Goal: Transaction & Acquisition: Purchase product/service

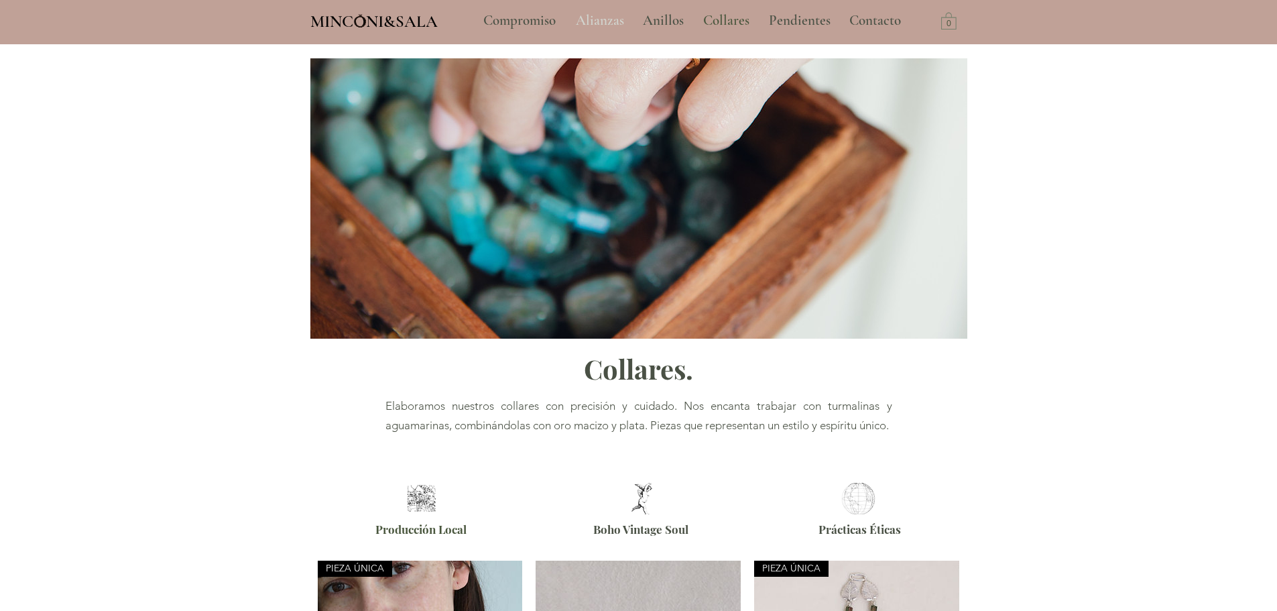
click at [616, 23] on p "Alianzas" at bounding box center [600, 21] width 62 height 34
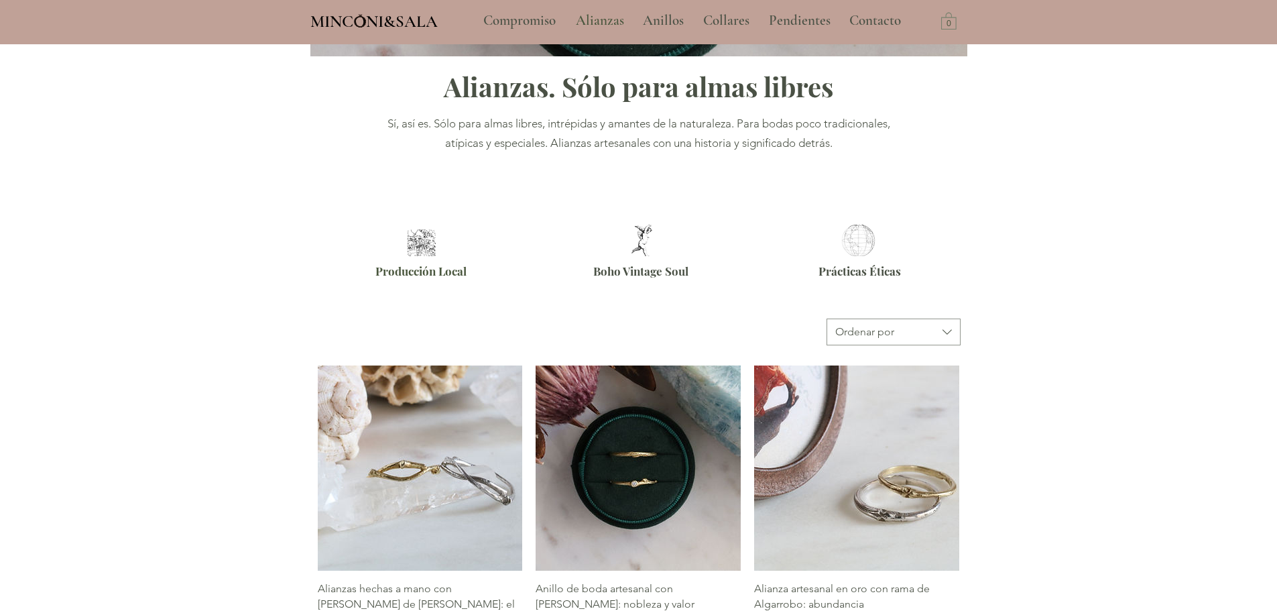
scroll to position [335, 0]
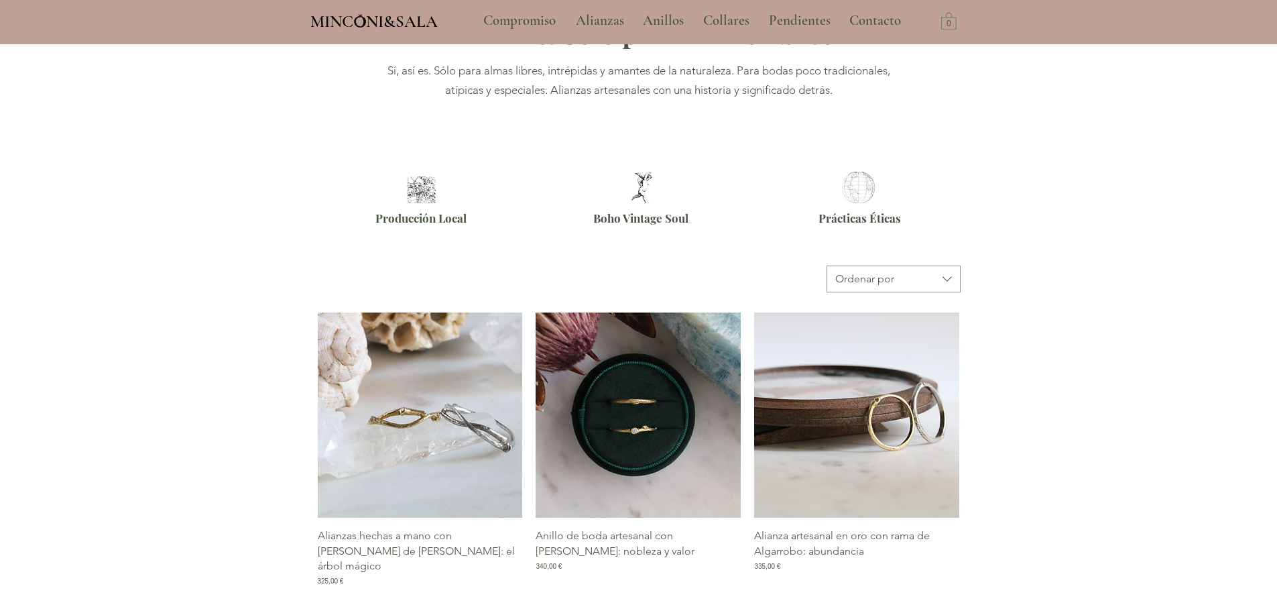
click at [829, 410] on img "Galería de Alianza artesanal en oro con rama de Algarrobo: abundancia" at bounding box center [856, 414] width 205 height 205
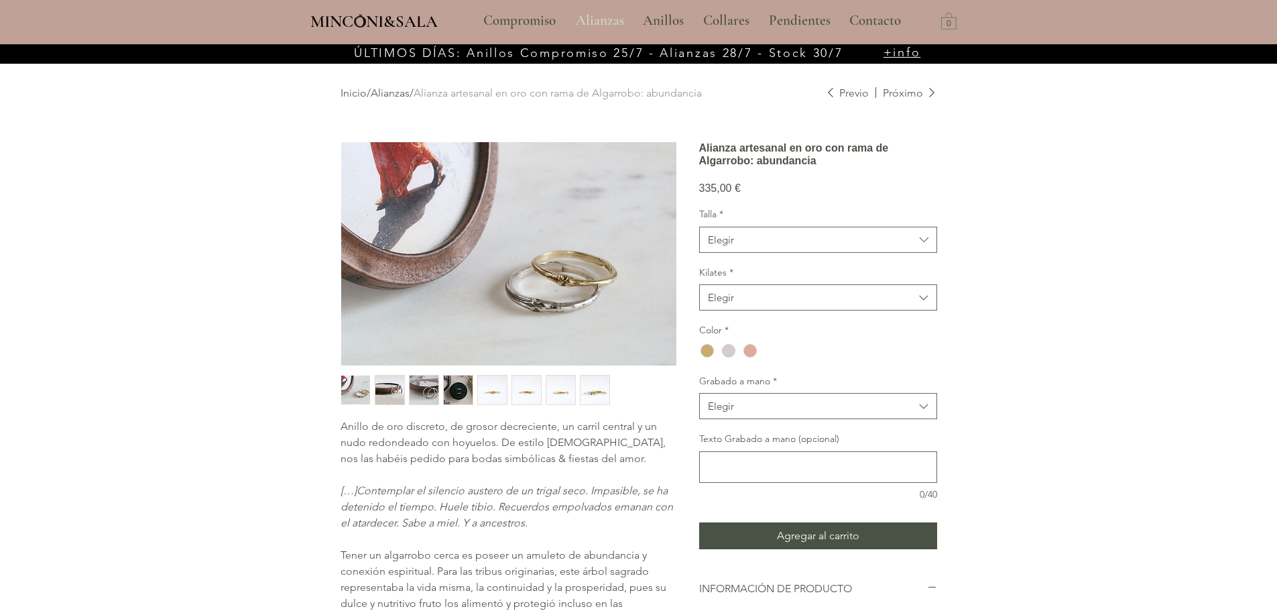
click at [608, 24] on p "Alianzas" at bounding box center [600, 21] width 62 height 34
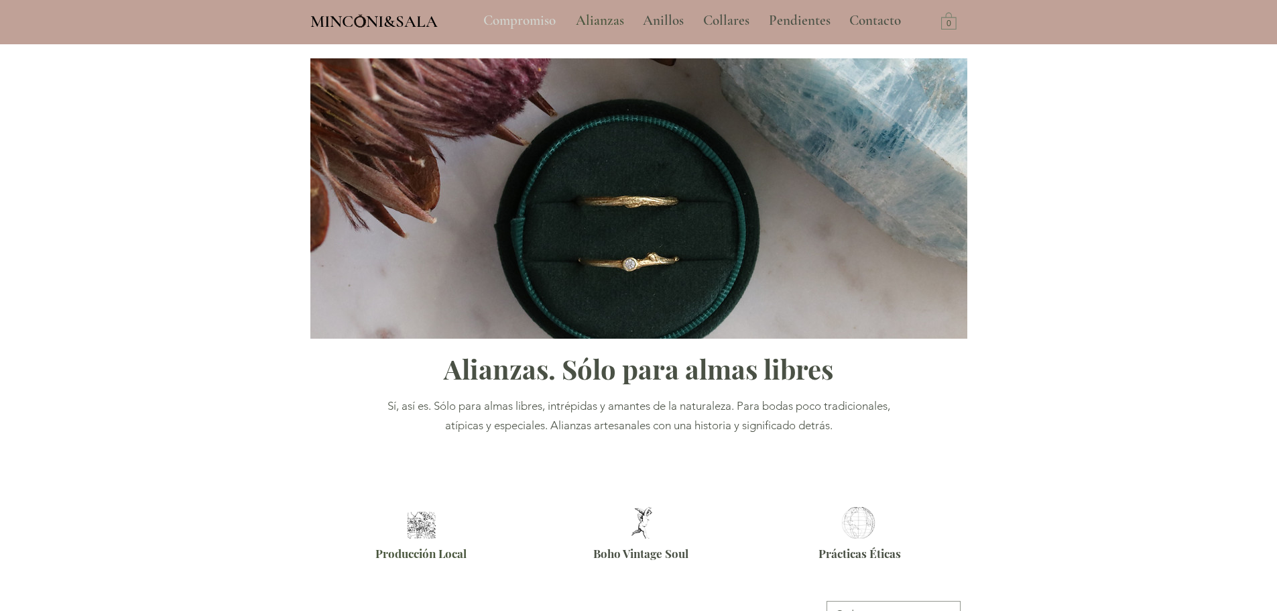
click at [521, 25] on p "Compromiso" at bounding box center [520, 21] width 86 height 34
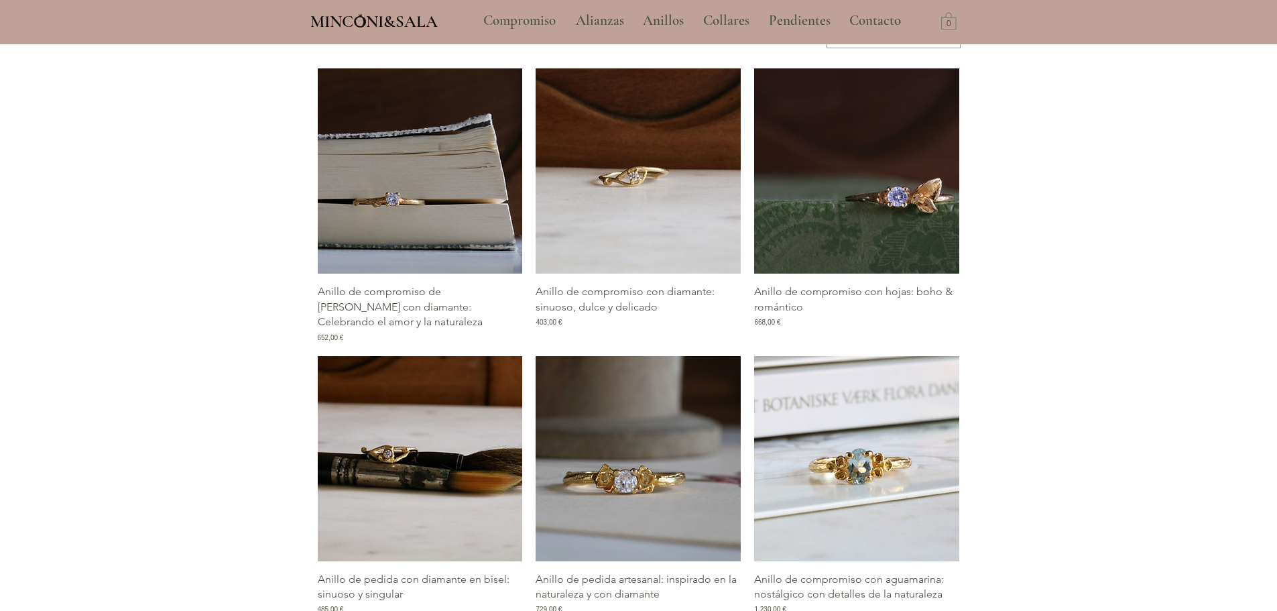
scroll to position [661, 0]
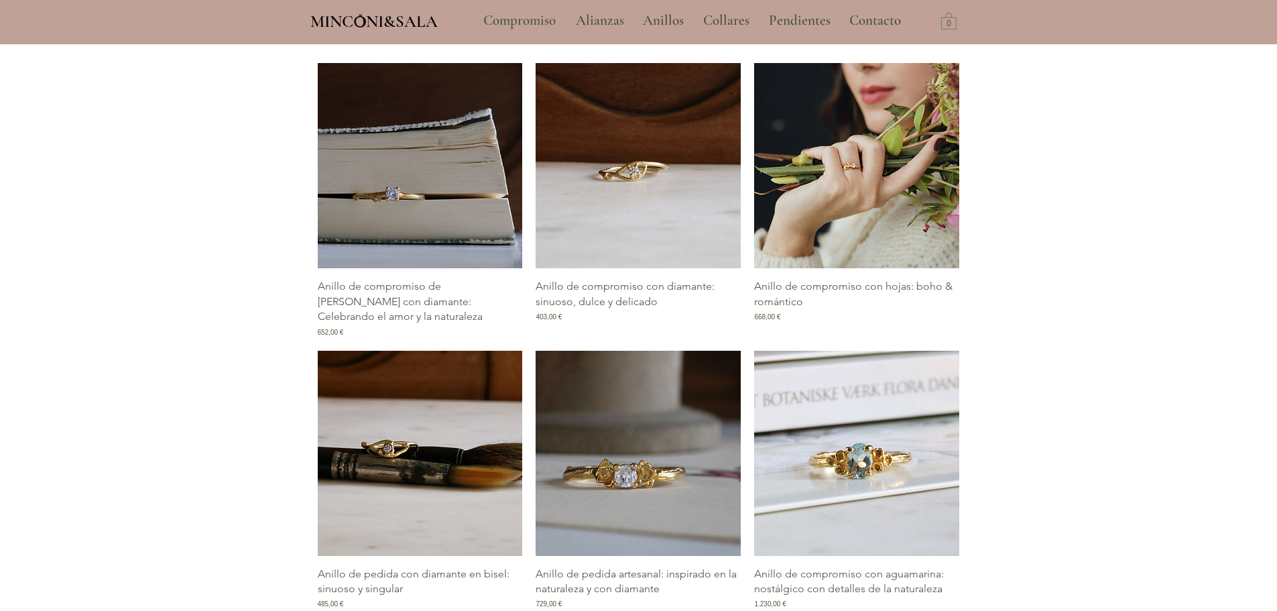
click at [900, 196] on img "Galería de Anillo de compromiso con hojas: boho & romántico" at bounding box center [856, 165] width 205 height 205
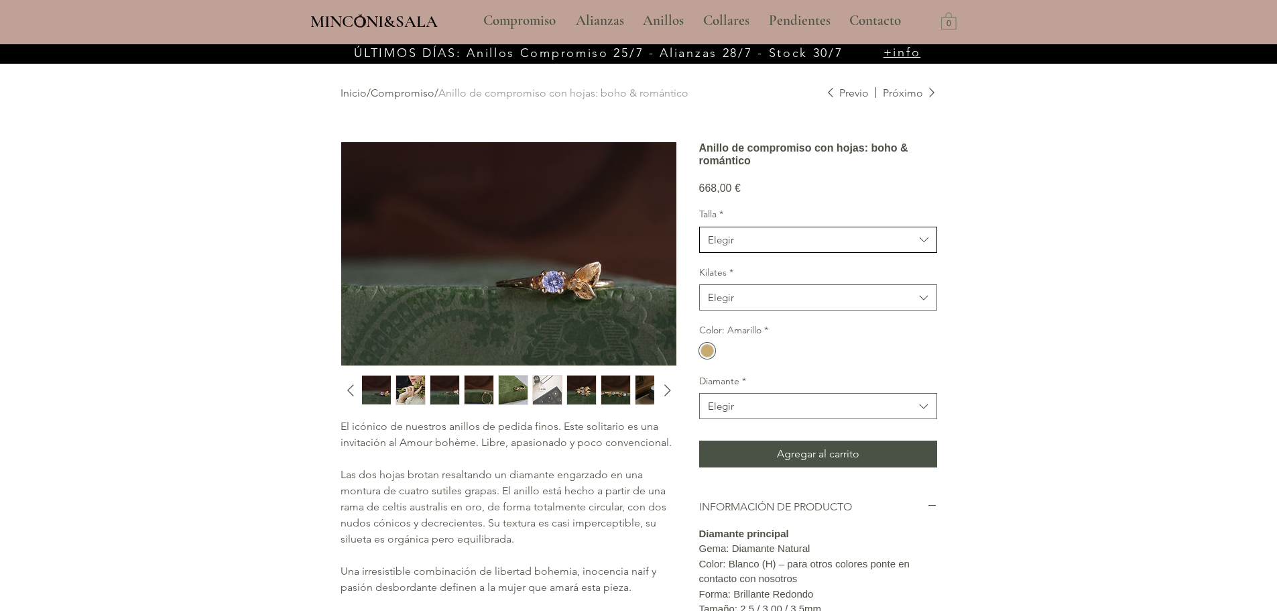
click at [740, 247] on span "Elegir" at bounding box center [811, 240] width 207 height 14
click at [748, 405] on span "13" at bounding box center [818, 398] width 221 height 14
click at [776, 306] on button "Elegir" at bounding box center [818, 297] width 238 height 26
click at [732, 394] on div "9kt" at bounding box center [818, 381] width 237 height 25
click at [701, 357] on div "main content" at bounding box center [707, 350] width 13 height 13
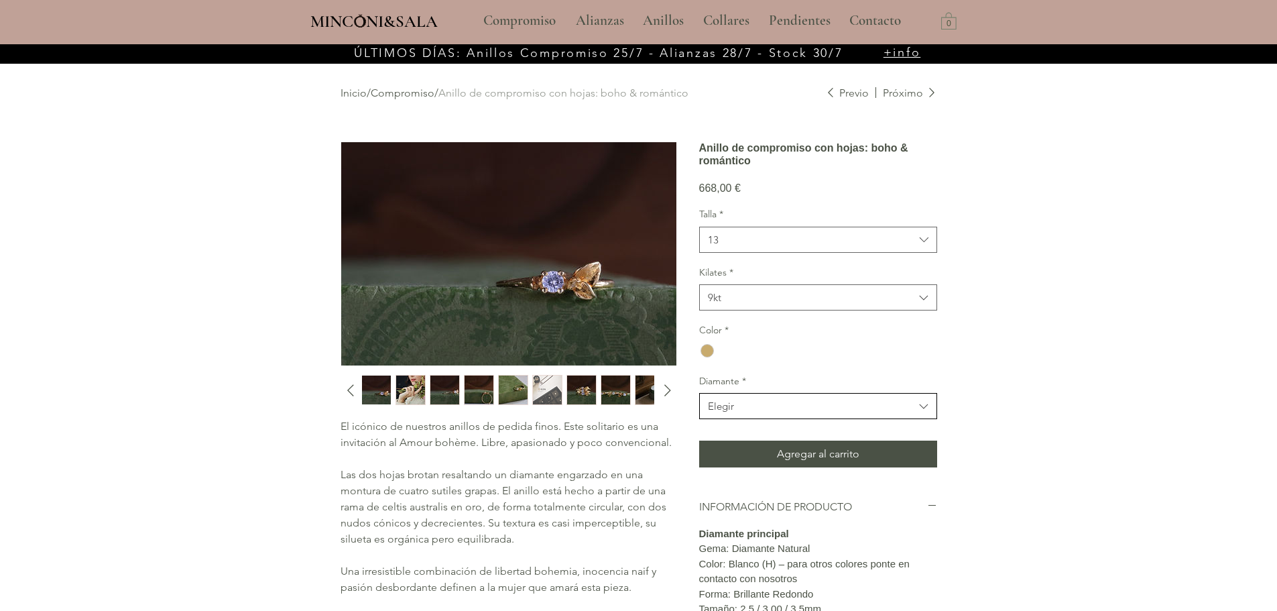
click at [746, 413] on span "Elegir" at bounding box center [811, 406] width 207 height 14
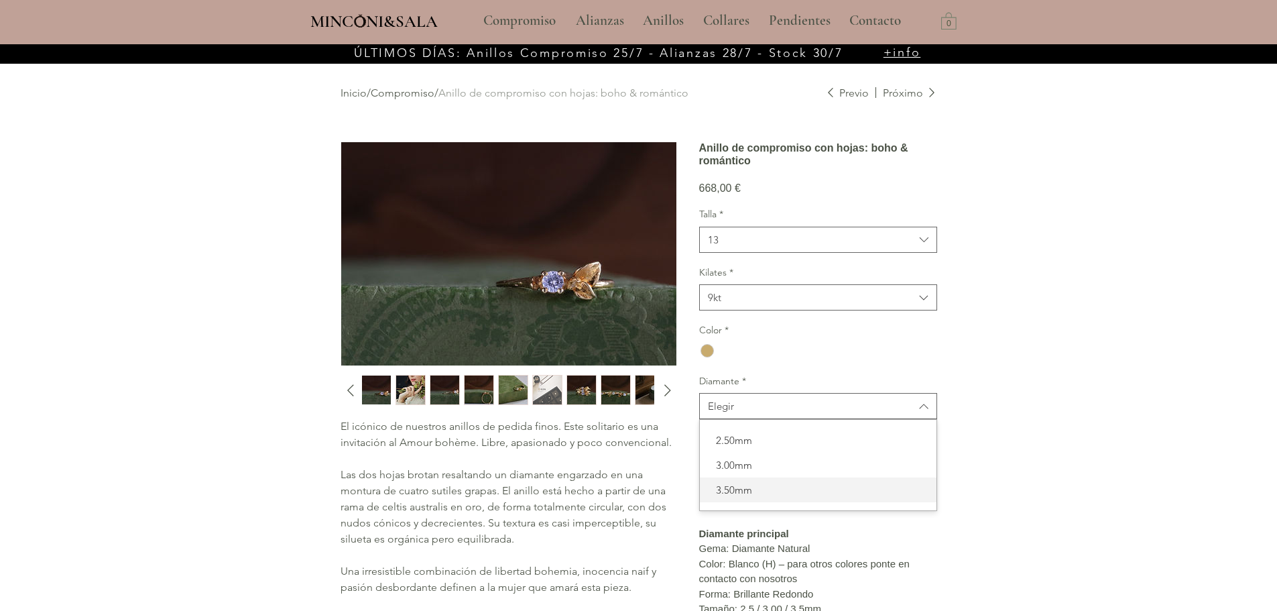
click at [746, 497] on span "3.50mm" at bounding box center [818, 490] width 221 height 14
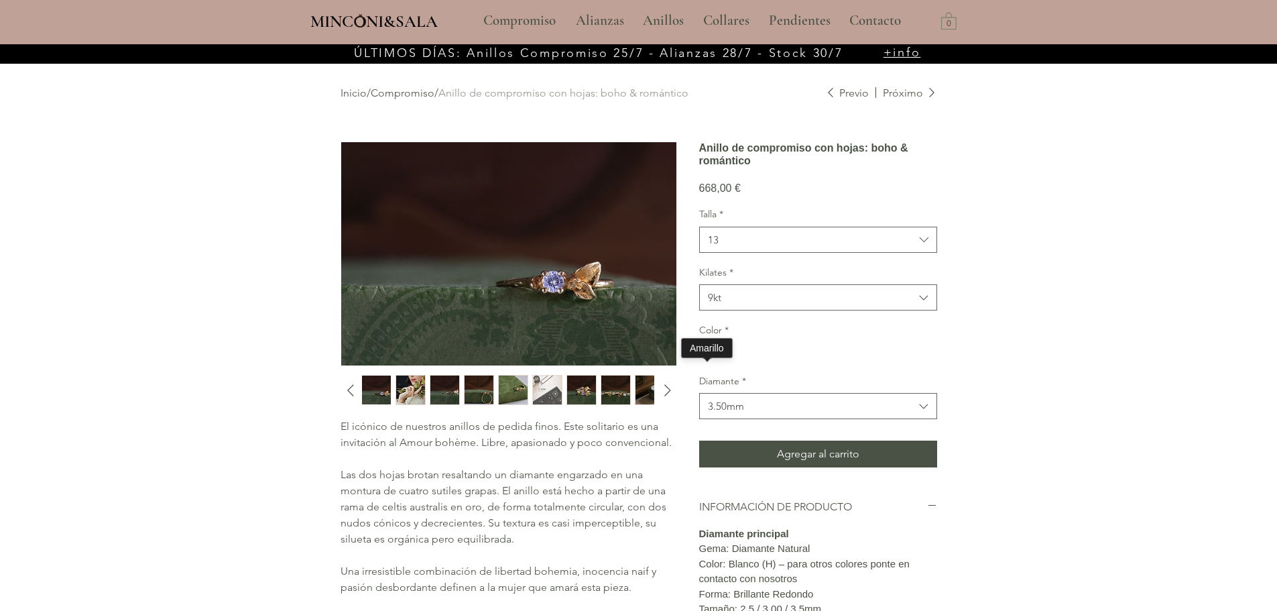
click at [703, 357] on div "main content" at bounding box center [707, 350] width 13 height 13
click at [778, 304] on span "9kt" at bounding box center [811, 297] width 207 height 14
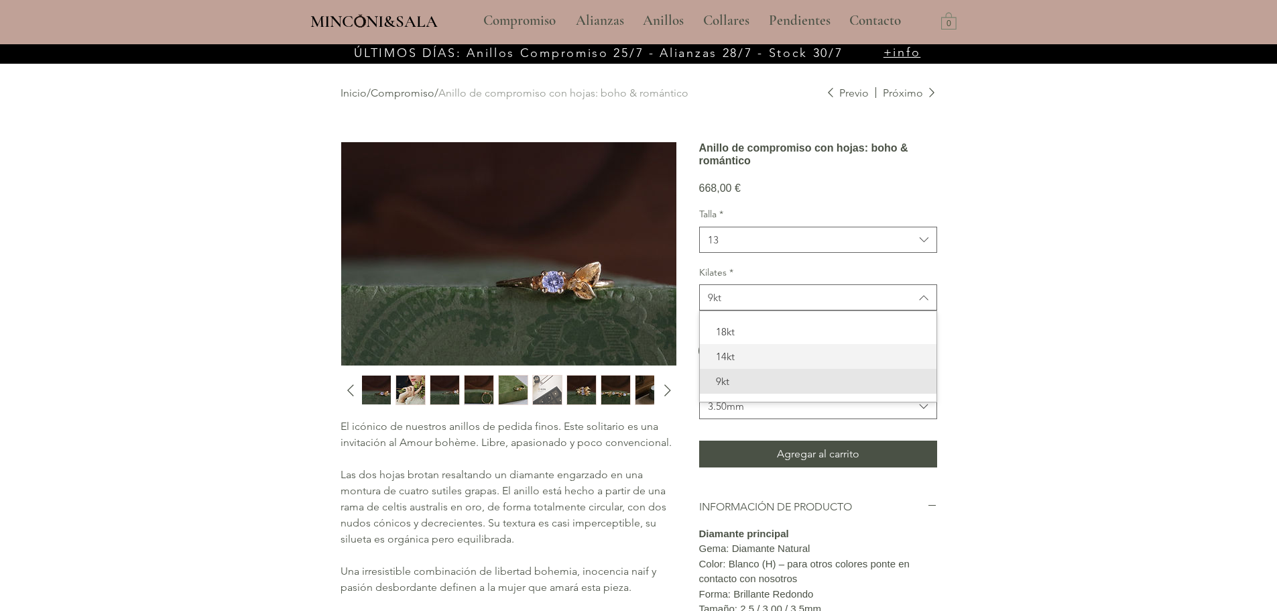
click at [754, 363] on span "14kt" at bounding box center [818, 356] width 221 height 14
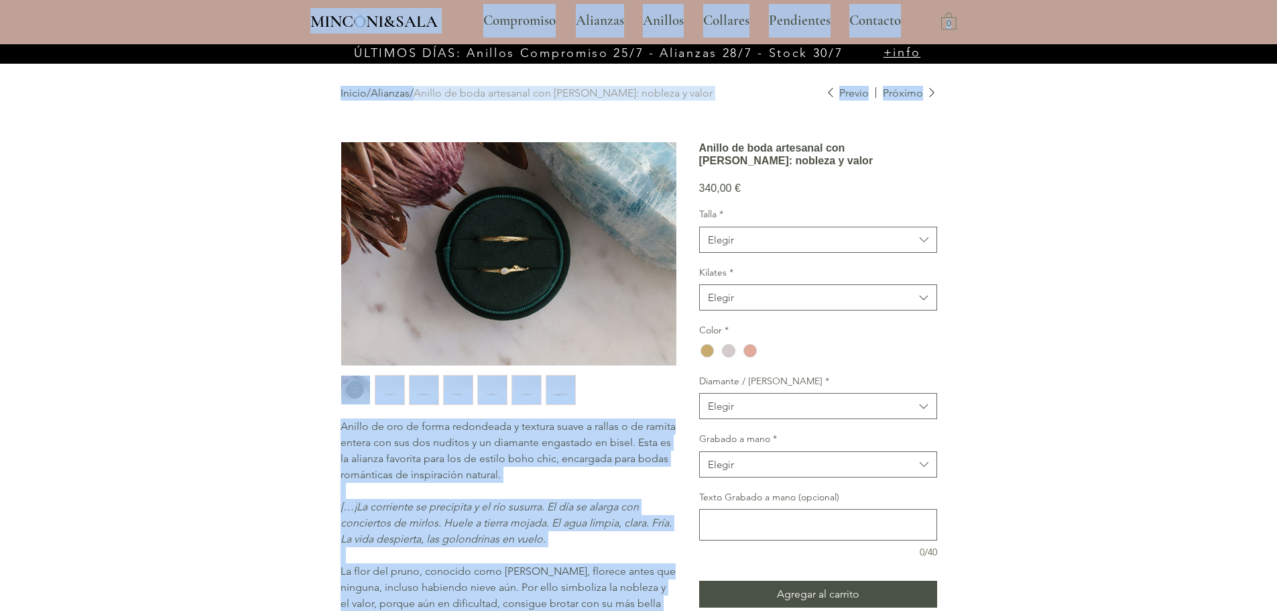
drag, startPoint x: 730, startPoint y: 196, endPoint x: 693, endPoint y: 149, distance: 59.8
click at [693, 149] on div "Anillo de oro de forma redondeada y textura suave a rallas o de ramita entera c…" at bounding box center [639, 512] width 597 height 742
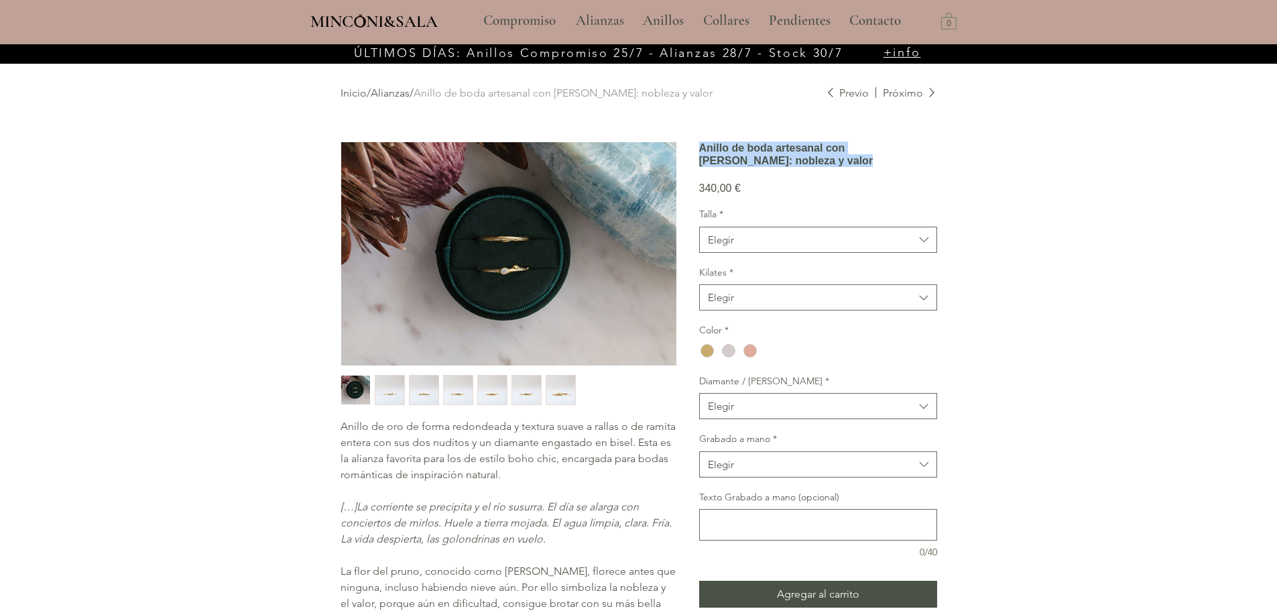
drag, startPoint x: 699, startPoint y: 152, endPoint x: 738, endPoint y: 198, distance: 61.0
click at [738, 167] on h1 "Anillo de boda artesanal con rama de Pruno: nobleza y valor" at bounding box center [818, 153] width 238 height 25
copy h1 "Anillo de boda artesanal con rama de Pruno: nobleza y valor"
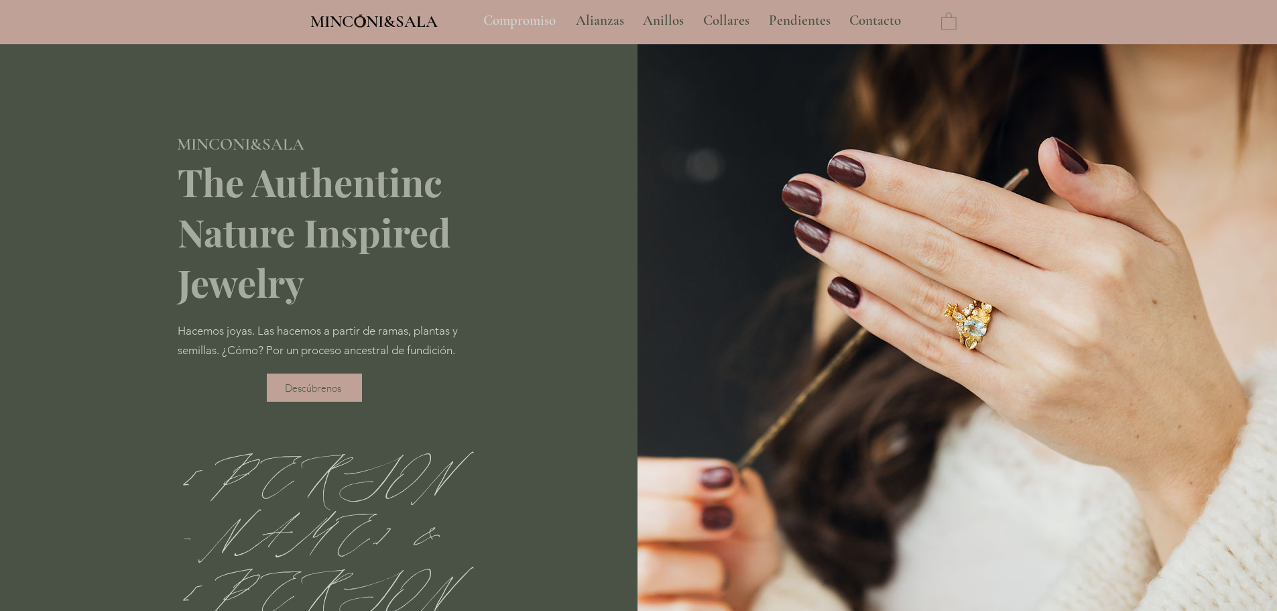
click at [531, 17] on p "Compromiso" at bounding box center [520, 21] width 86 height 34
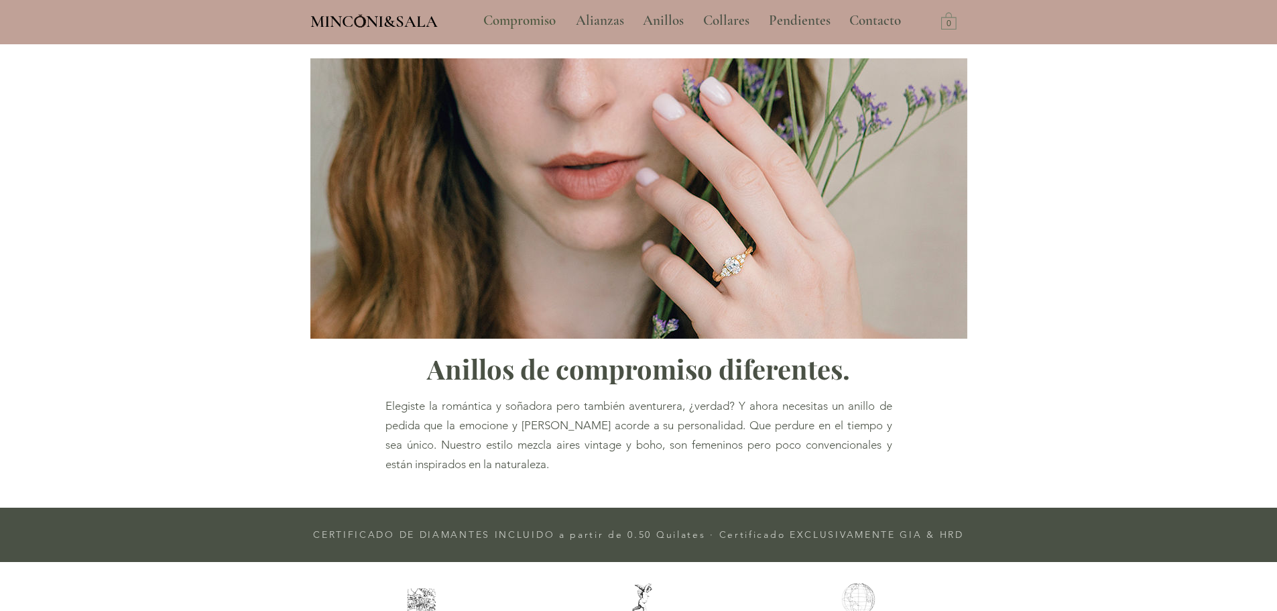
type input "**********"
select select "**********"
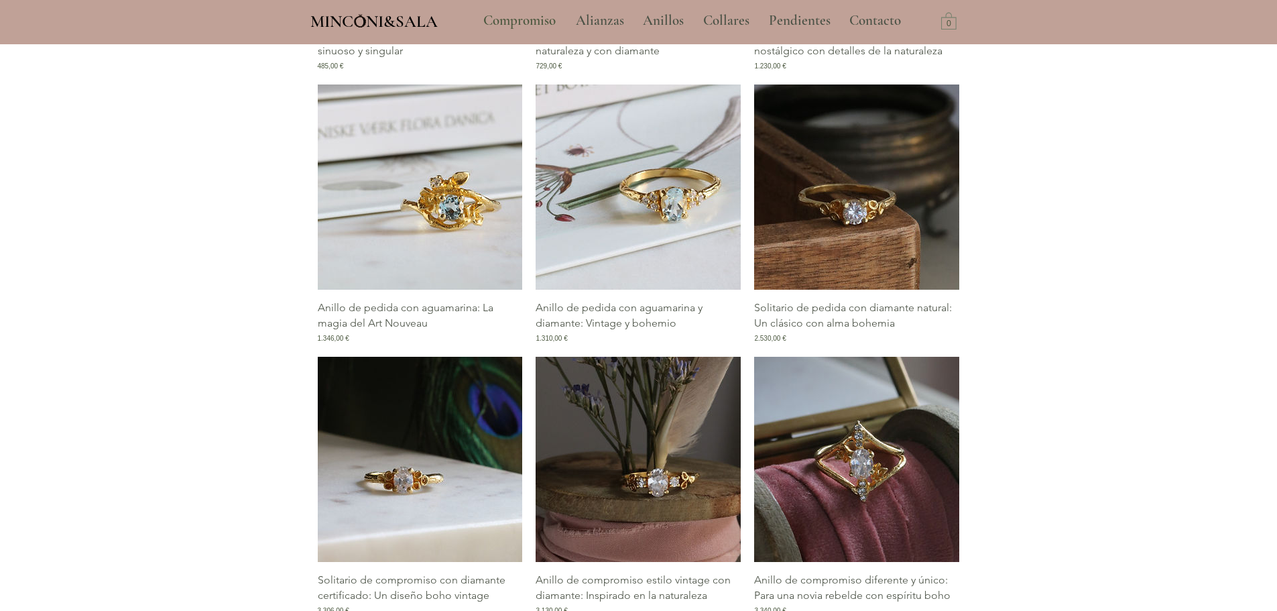
scroll to position [1207, 0]
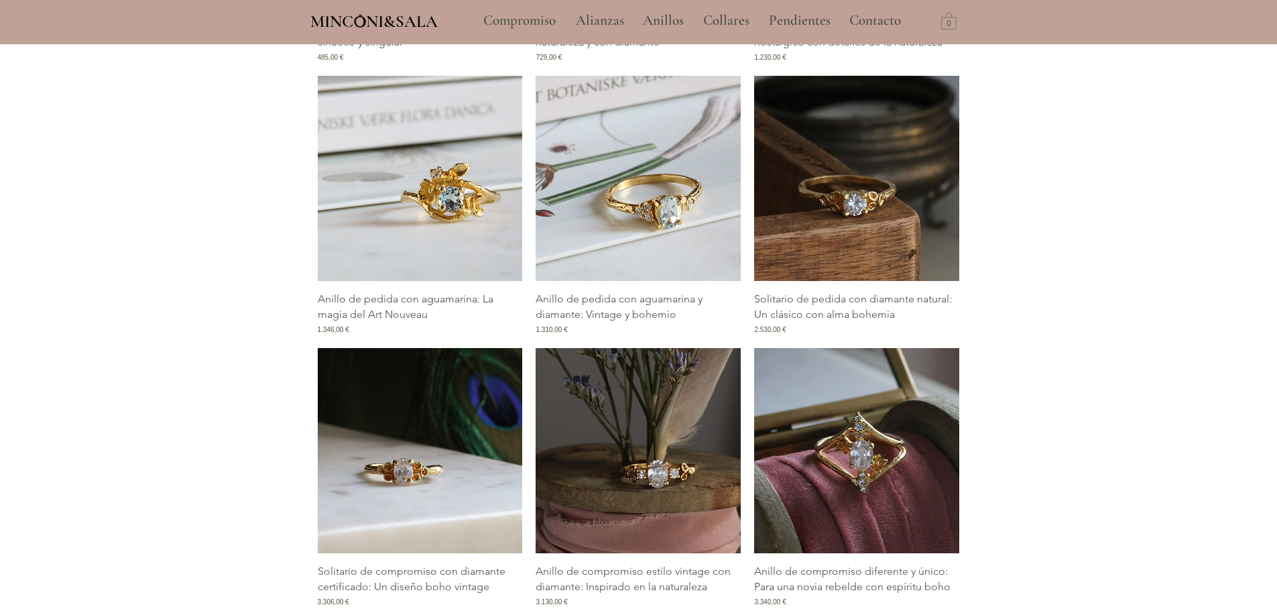
click at [671, 220] on img "Galería de Anillo de pedida con aguamarina y diamante: Vintage y bohemio" at bounding box center [638, 178] width 205 height 205
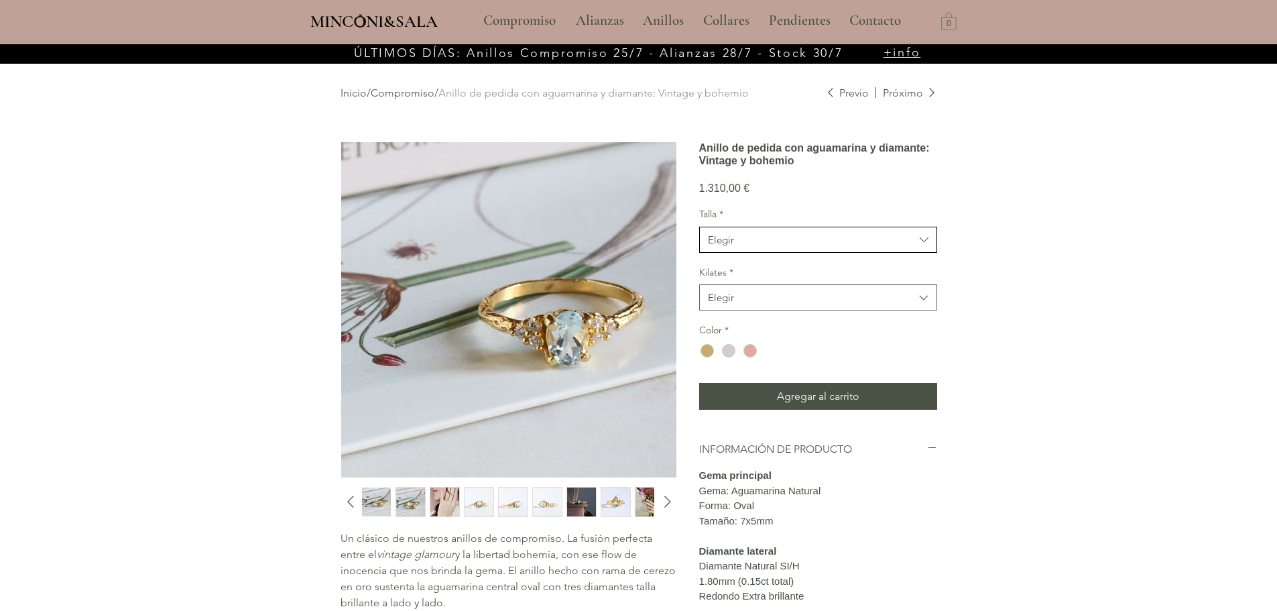
click at [771, 247] on span "Elegir" at bounding box center [811, 240] width 207 height 14
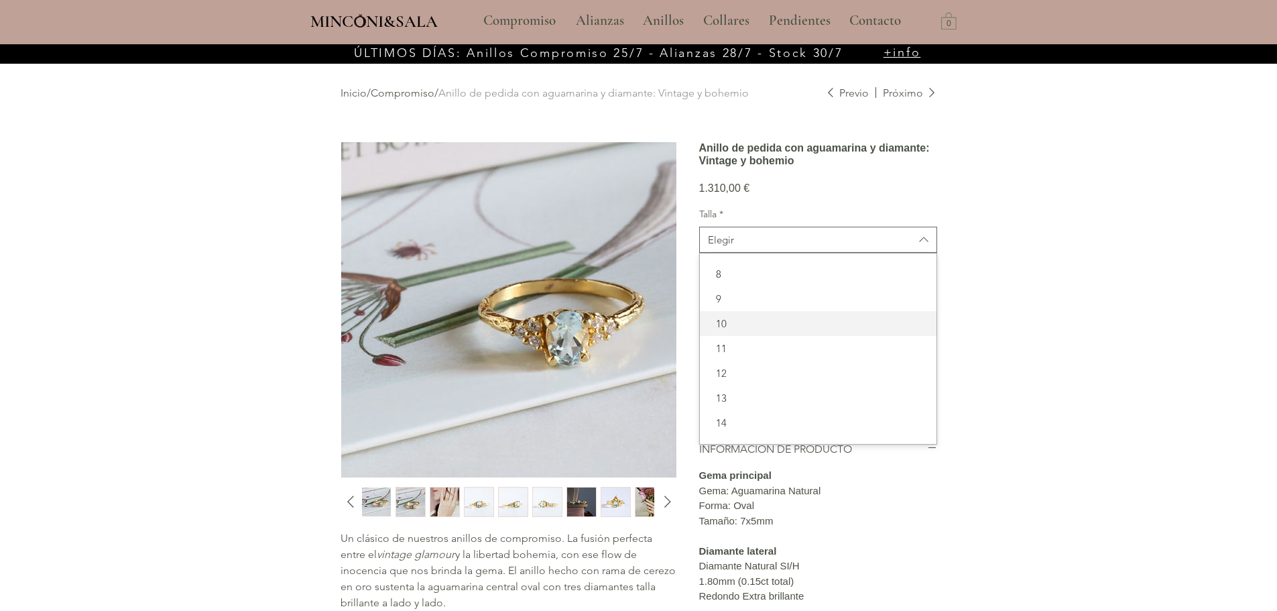
click at [747, 331] on span "10" at bounding box center [818, 324] width 221 height 14
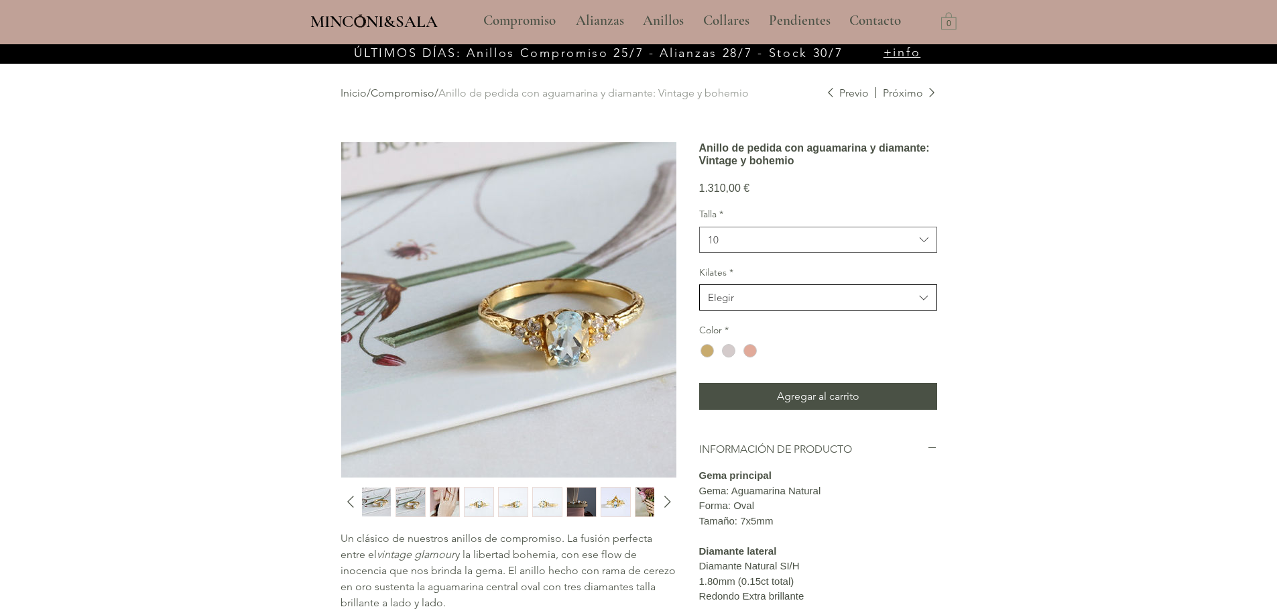
click at [759, 304] on span "Elegir" at bounding box center [811, 297] width 207 height 14
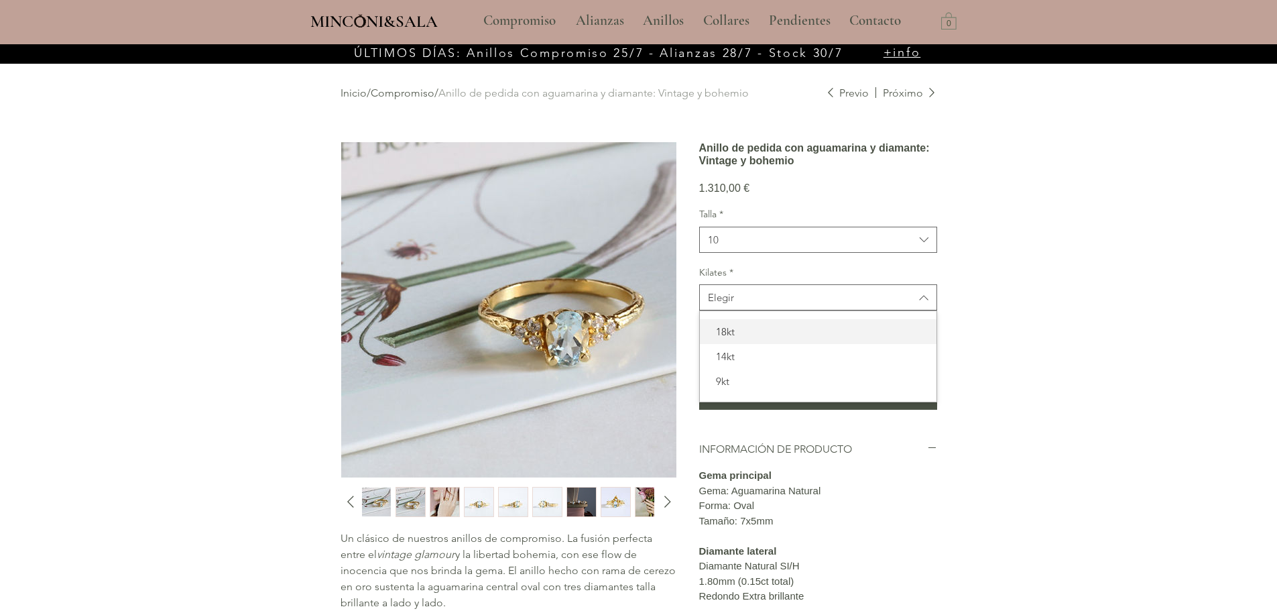
click at [750, 344] on div "18kt" at bounding box center [818, 331] width 237 height 25
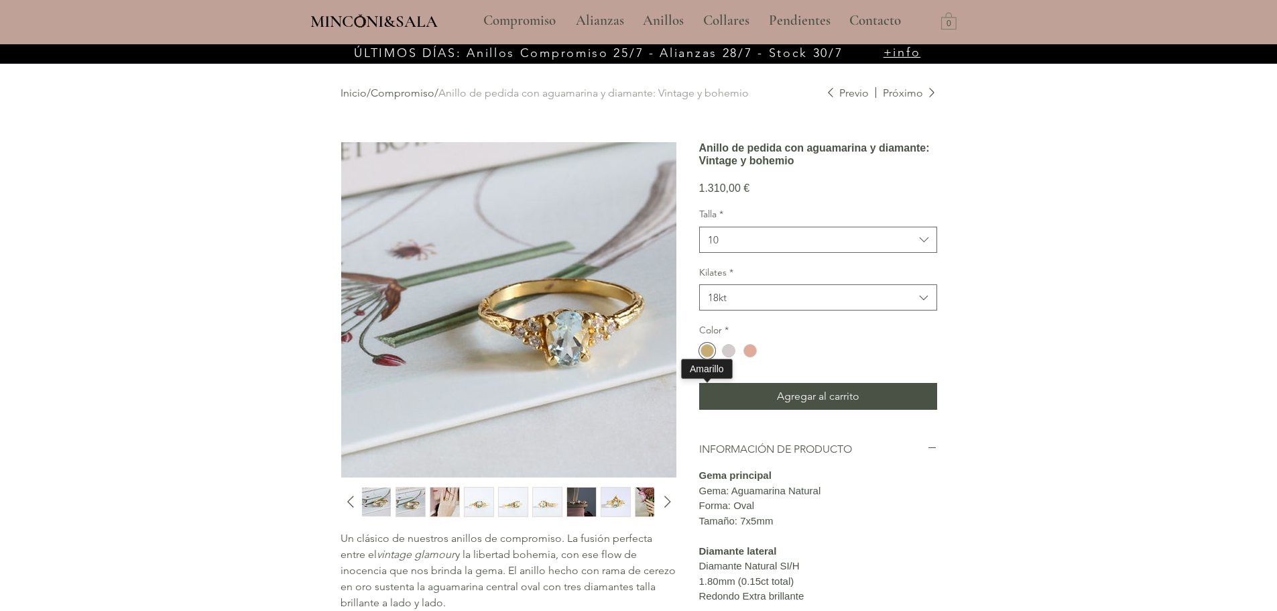
click at [705, 357] on div "main content" at bounding box center [707, 350] width 13 height 13
drag, startPoint x: 857, startPoint y: 198, endPoint x: 699, endPoint y: 154, distance: 163.9
click at [699, 154] on h1 "Anillo de pedida con aguamarina y diamante: Vintage y bohemio" at bounding box center [818, 153] width 238 height 25
copy h1 "Anillo de pedida con aguamarina y diamante: Vintage y bohemio"
